Goal: Understand process/instructions: Learn how to perform a task or action

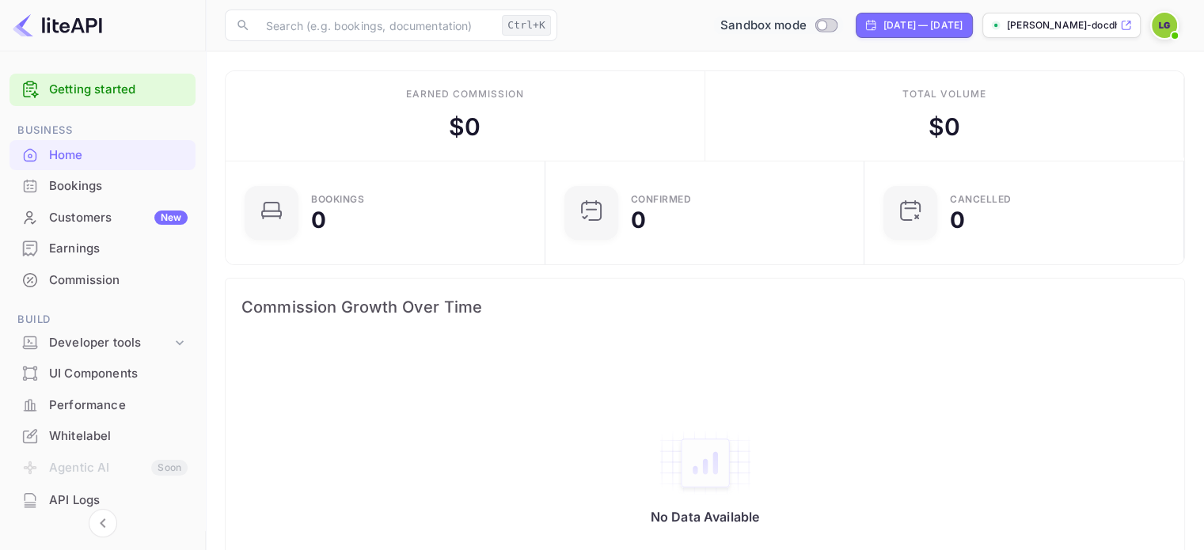
click at [806, 27] on input "Switch to Production mode" at bounding box center [822, 25] width 32 height 10
checkbox input "false"
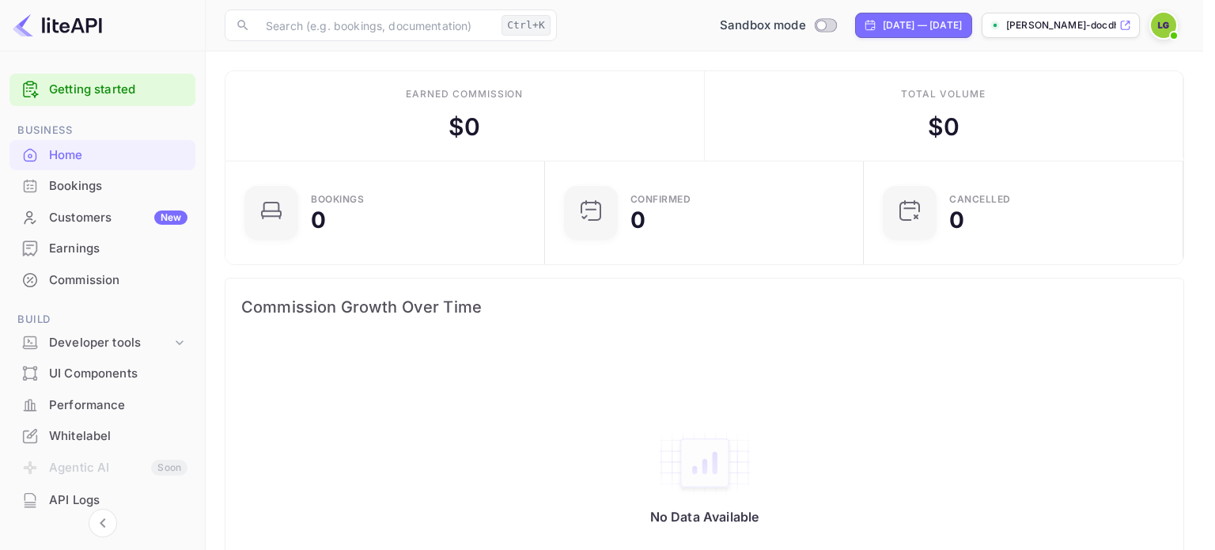
click at [808, 184] on div at bounding box center [607, 275] width 1215 height 550
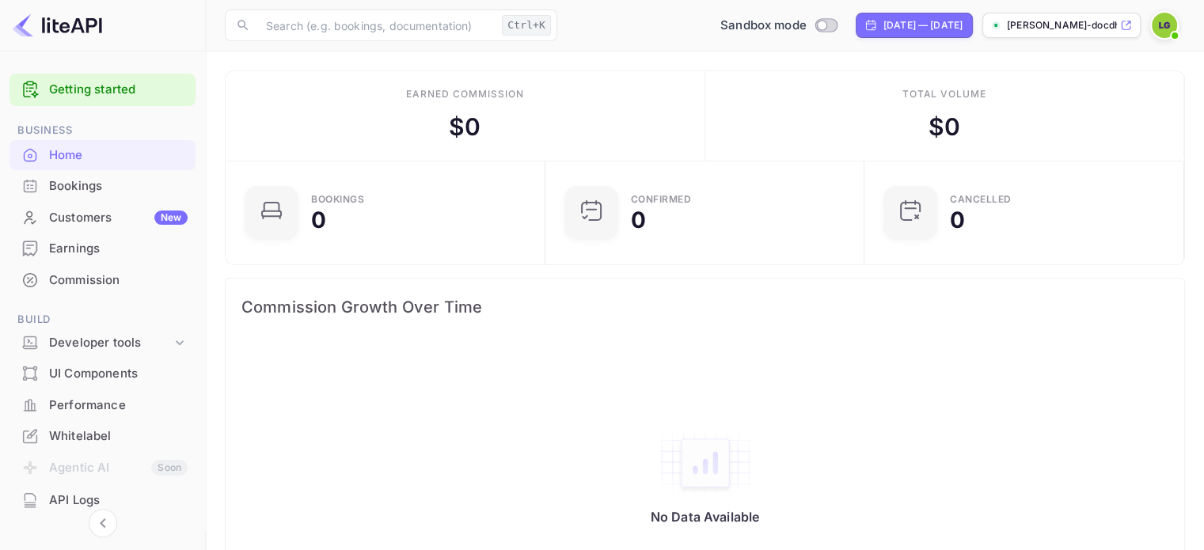
click at [1100, 23] on p "[PERSON_NAME]-docdh.[PERSON_NAME]..." at bounding box center [1061, 25] width 110 height 14
click at [172, 344] on icon at bounding box center [180, 343] width 16 height 16
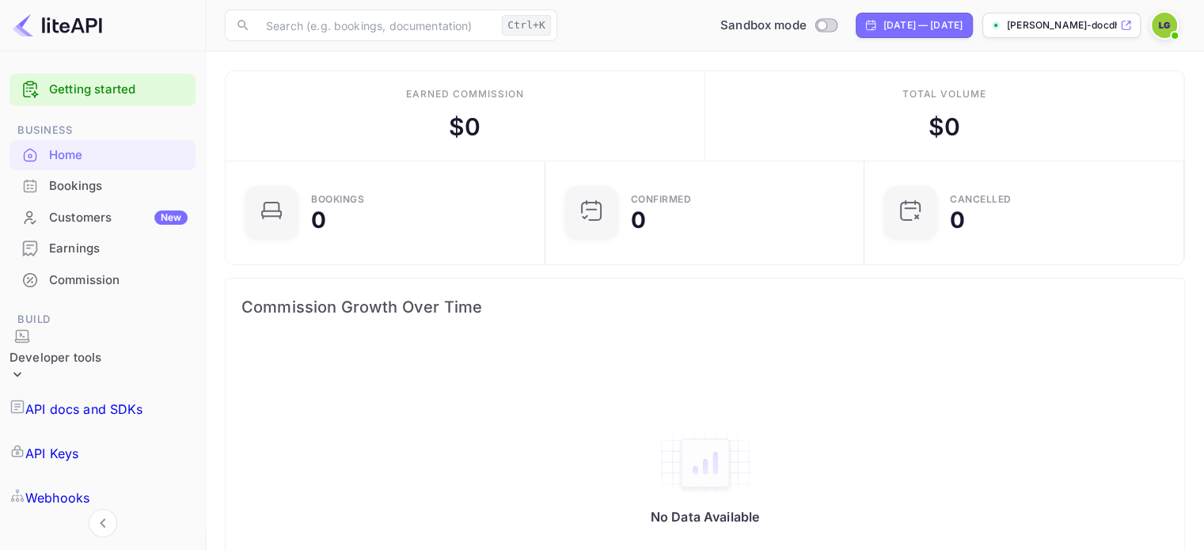
click at [142, 431] on link "API Keys" at bounding box center [102, 453] width 186 height 44
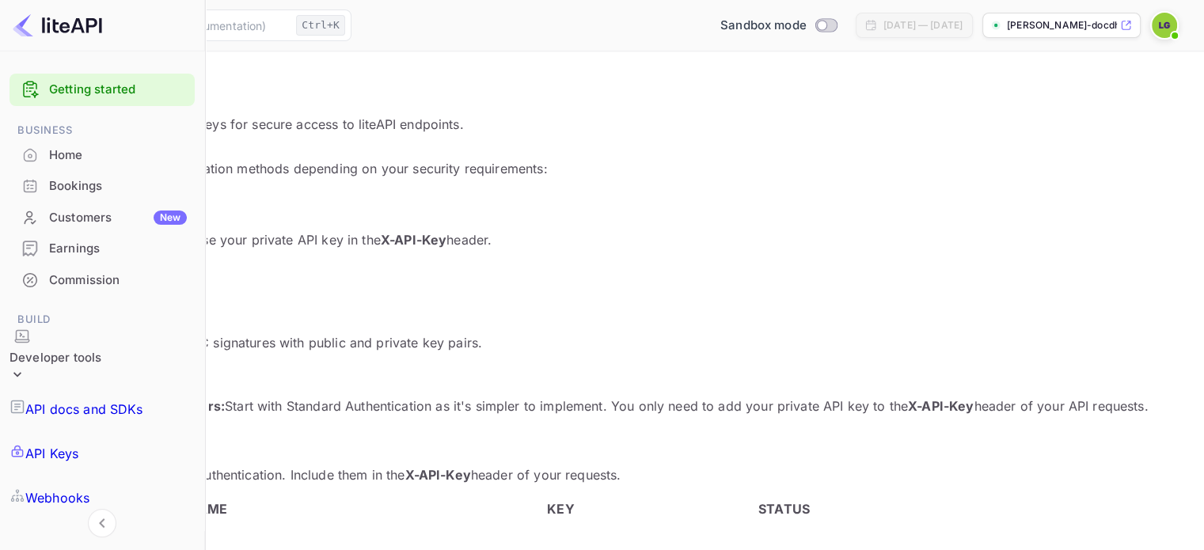
click at [172, 265] on link "View Standard Auth Docs →" at bounding box center [95, 271] width 153 height 13
click at [655, 396] on p "💡 Recommended for beginners: Start with Standard Authentication as it's simpler…" at bounding box center [602, 405] width 1166 height 19
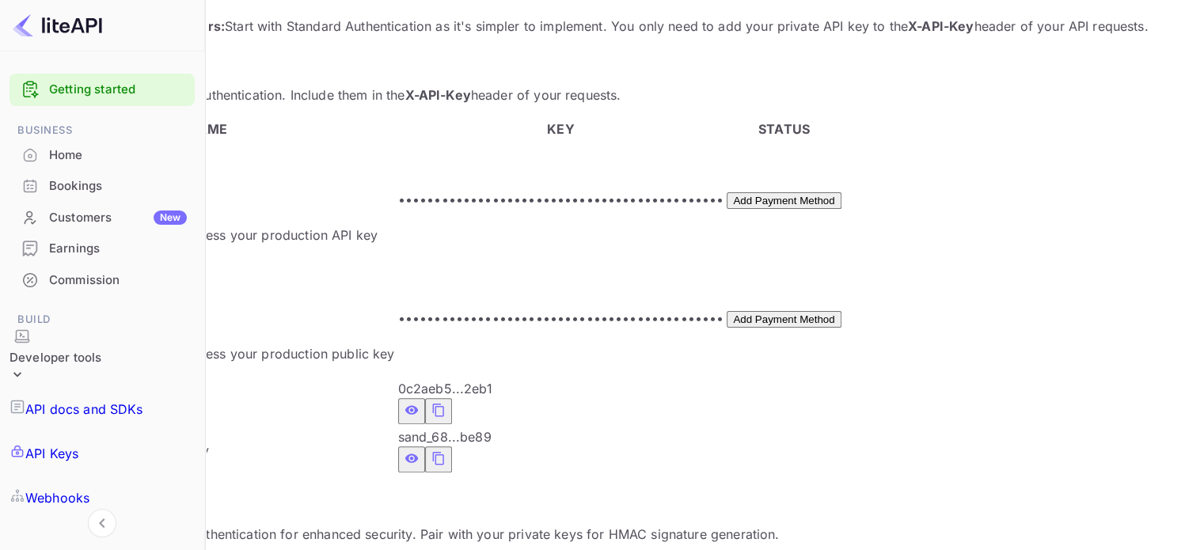
scroll to position [383, 0]
